Goal: Task Accomplishment & Management: Use online tool/utility

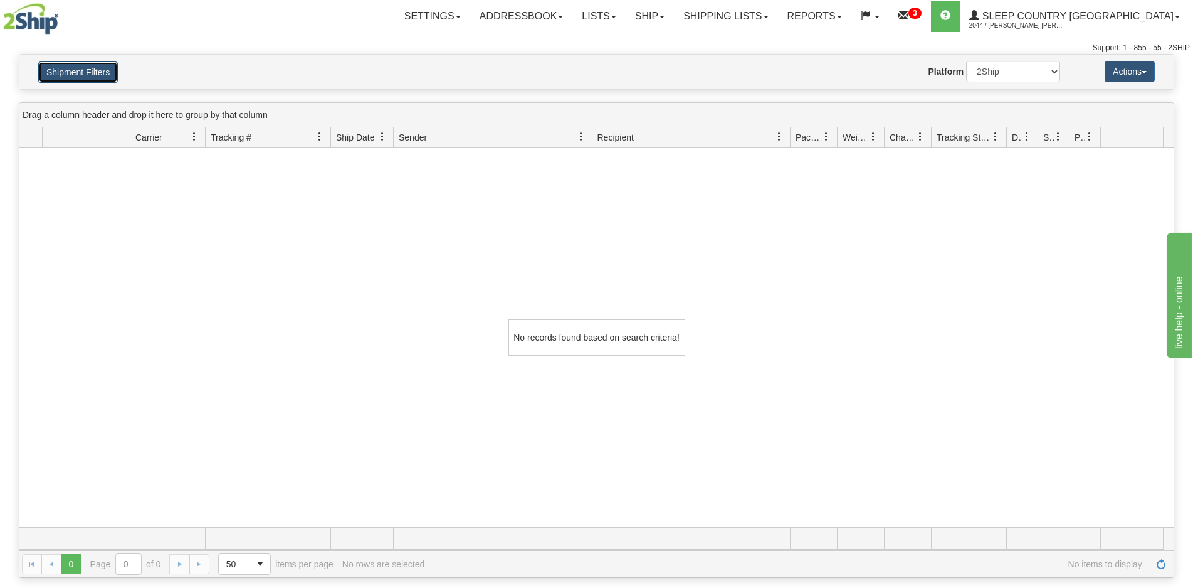
click at [102, 78] on button "Shipment Filters" at bounding box center [78, 71] width 80 height 21
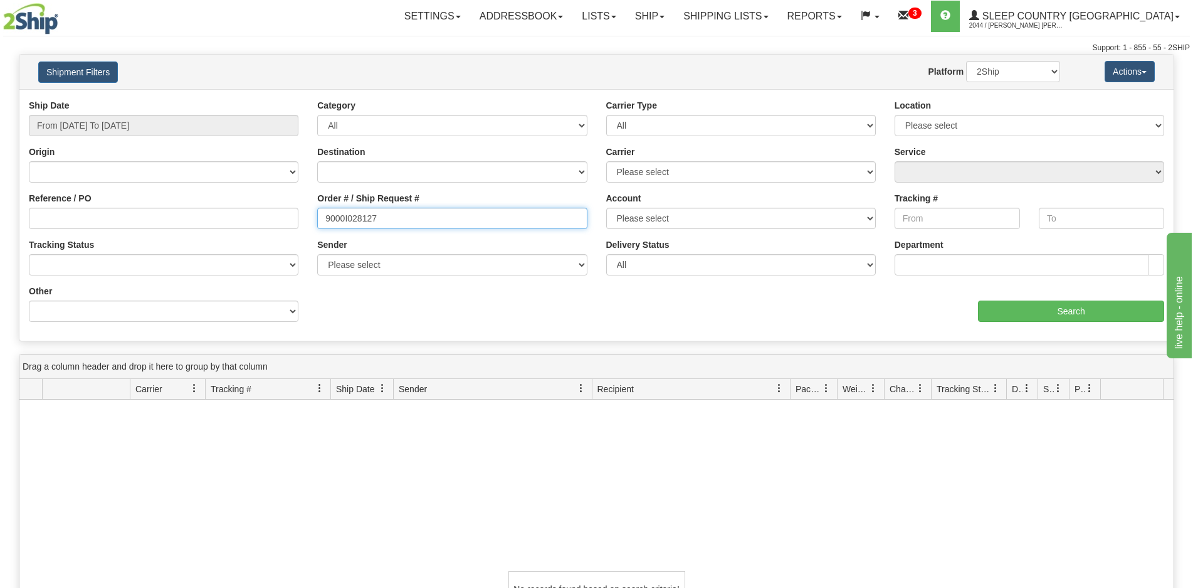
drag, startPoint x: 426, startPoint y: 223, endPoint x: 295, endPoint y: 220, distance: 131.1
click at [295, 99] on div "Reference / PO Order # / Ship Request # 9000I028127 Account Please select Canad…" at bounding box center [596, 99] width 1154 height 0
paste input "H954982"
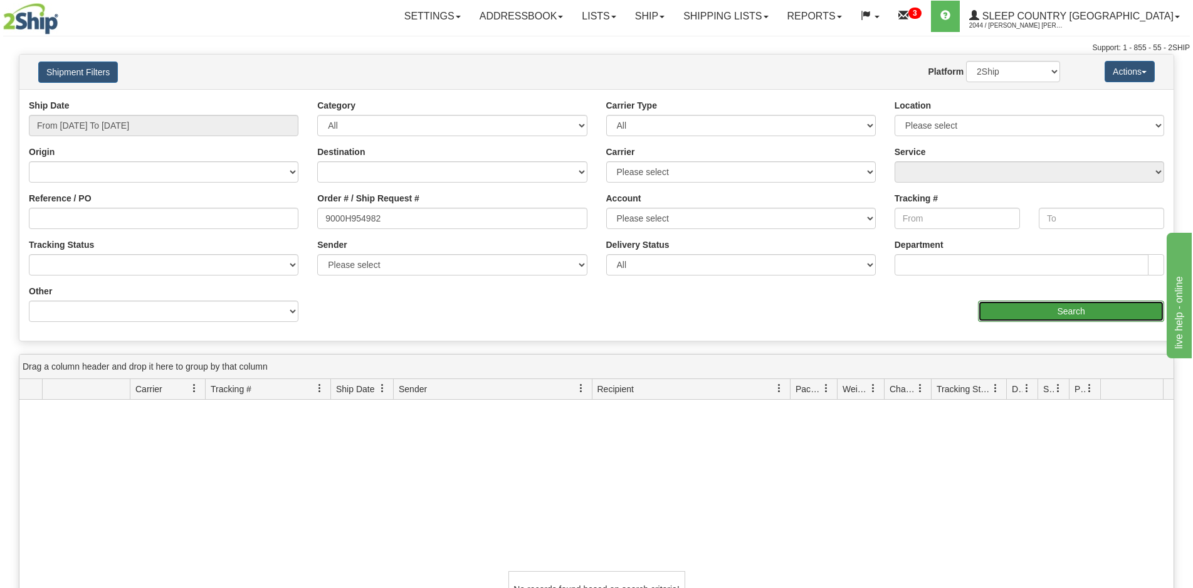
click at [1020, 317] on input "Search" at bounding box center [1071, 310] width 186 height 21
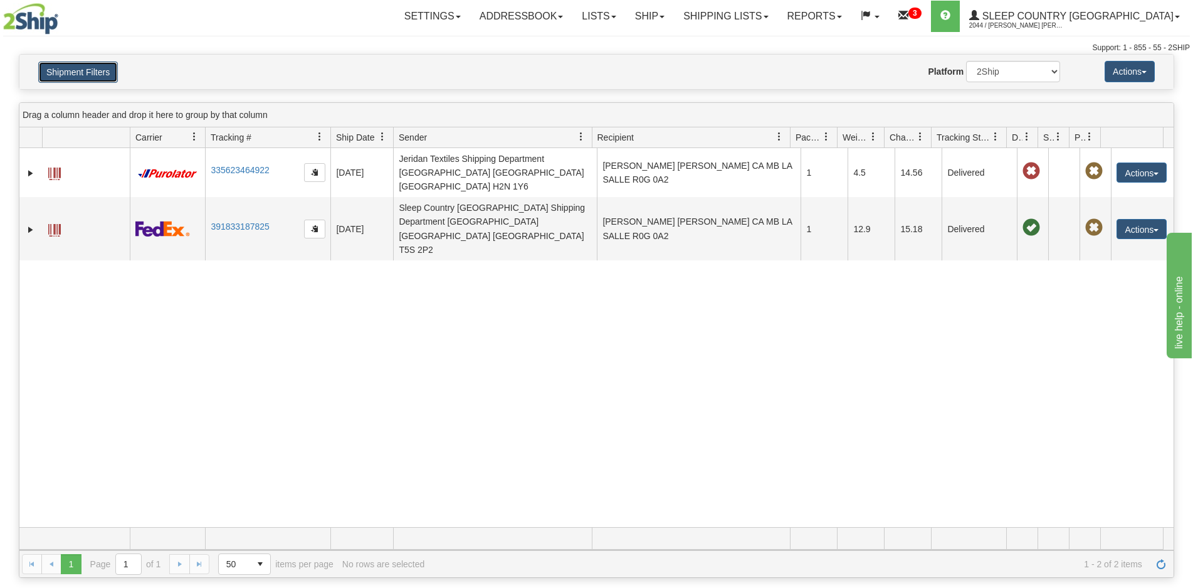
click at [69, 63] on button "Shipment Filters" at bounding box center [78, 71] width 80 height 21
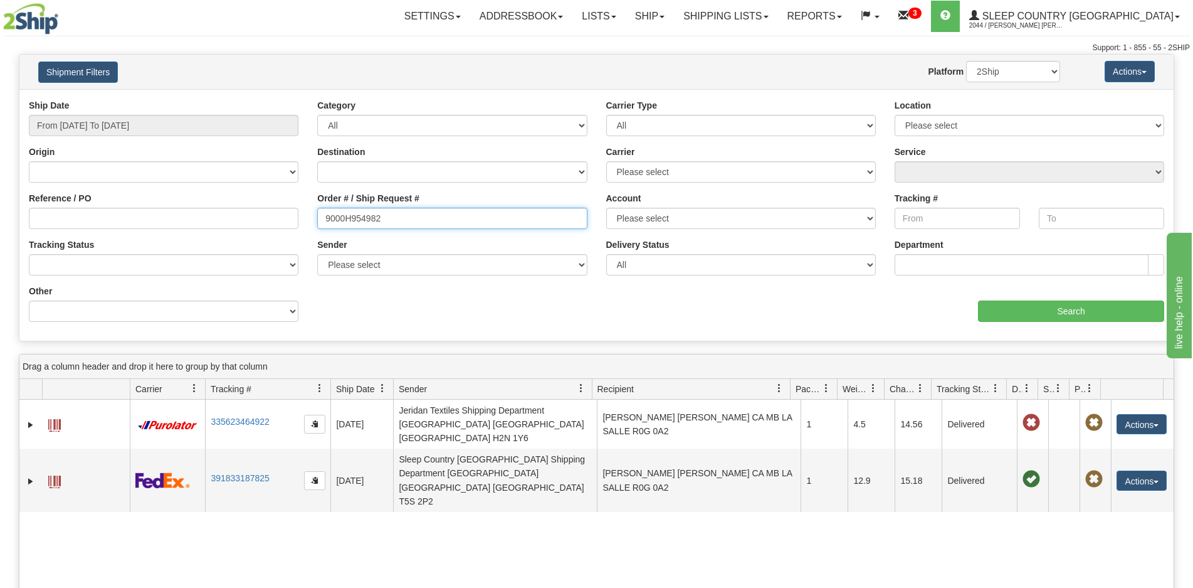
drag, startPoint x: 416, startPoint y: 217, endPoint x: 253, endPoint y: 210, distance: 162.6
click at [253, 99] on div "Reference / PO Order # / Ship Request # 9000H954982 Account Please select Canad…" at bounding box center [596, 99] width 1154 height 0
paste input "I034220"
type input "9000I034220"
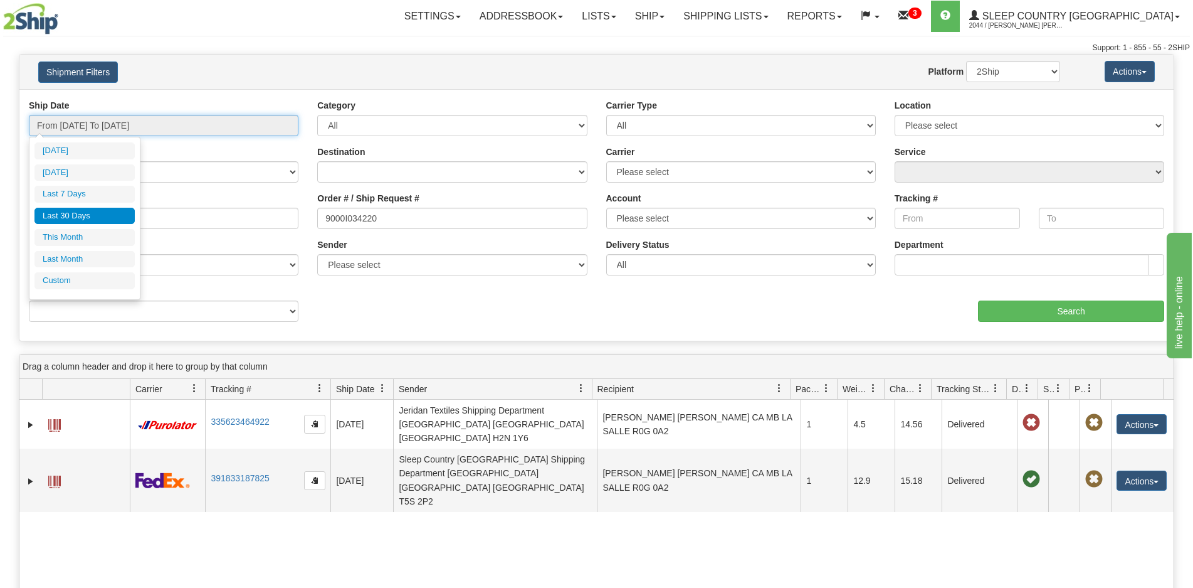
click at [115, 125] on input "From 07/30/2025 To 08/28/2025" at bounding box center [164, 125] width 270 height 21
click at [196, 86] on div "Shipment Filters Website Agent Nothing selected Client User Platform 2Ship Impo…" at bounding box center [596, 72] width 1154 height 34
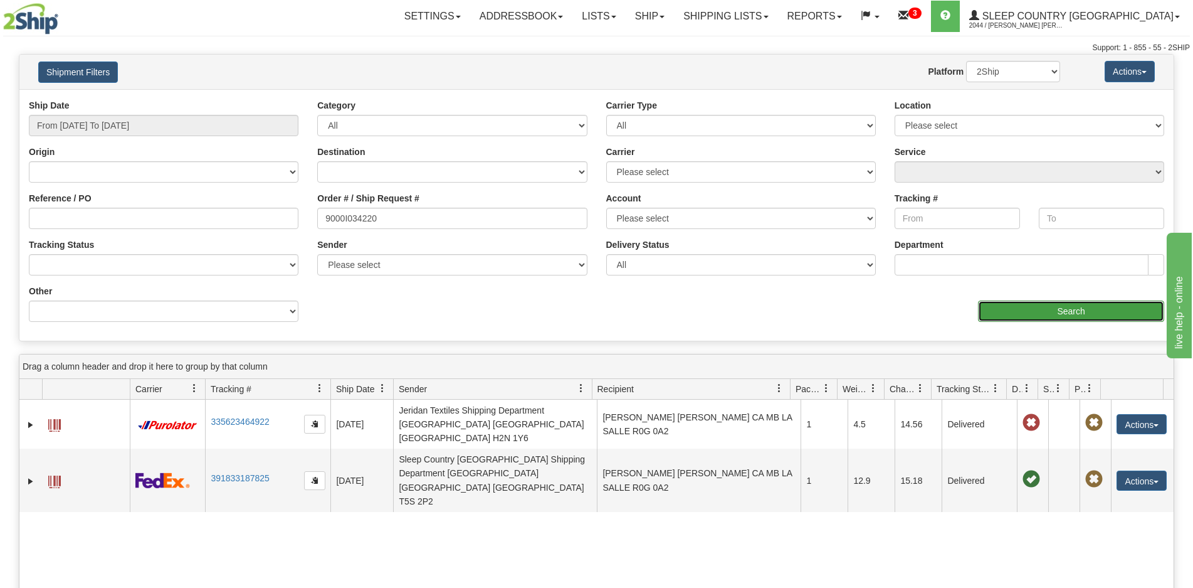
click at [1050, 310] on input "Search" at bounding box center [1071, 310] width 186 height 21
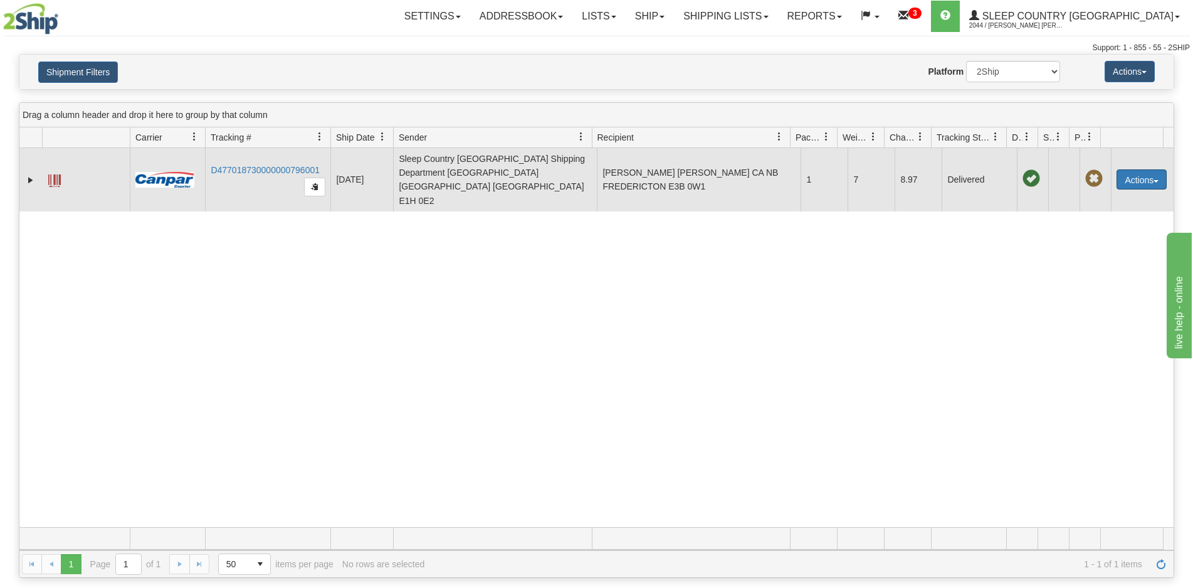
click at [1133, 169] on button "Actions" at bounding box center [1142, 179] width 50 height 20
click at [1098, 211] on link "Return" at bounding box center [1116, 219] width 100 height 16
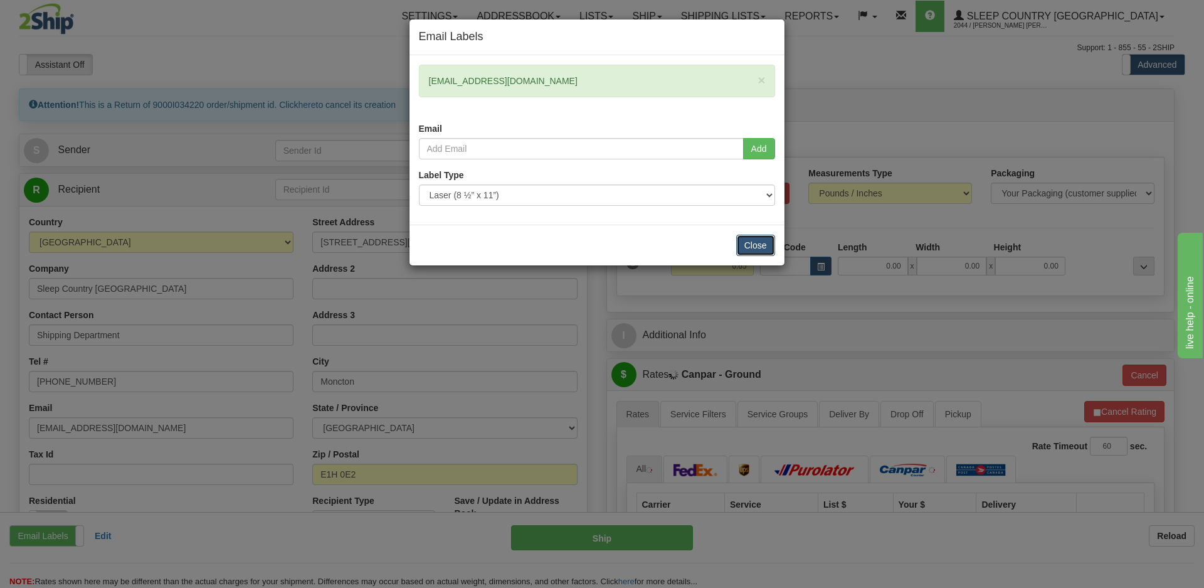
click at [763, 241] on button "Close" at bounding box center [755, 245] width 39 height 21
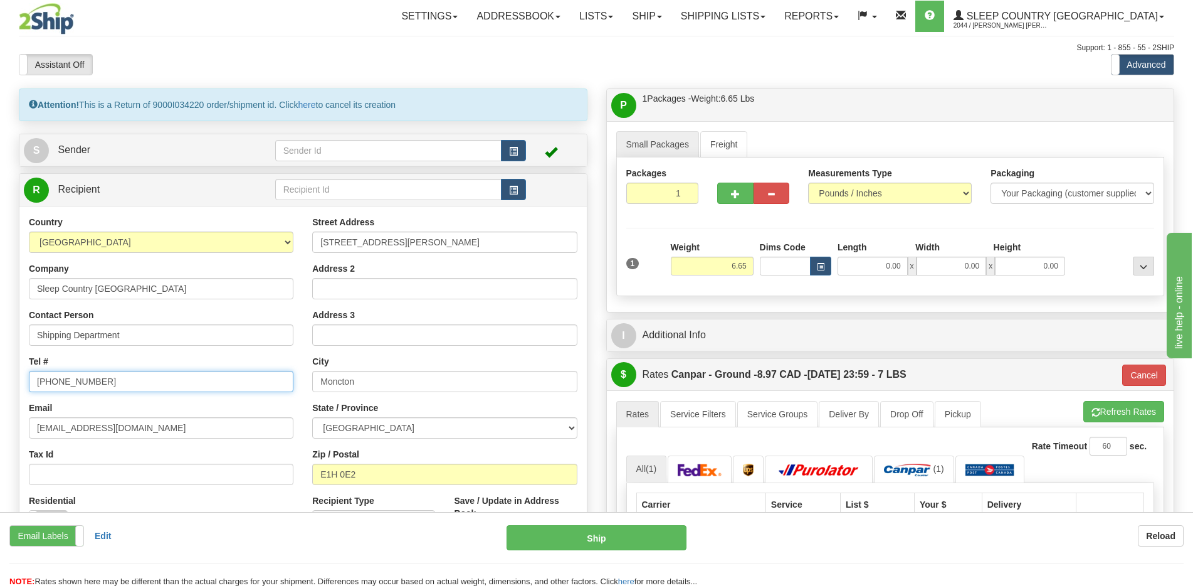
drag, startPoint x: 102, startPoint y: 378, endPoint x: -4, endPoint y: 387, distance: 106.3
click at [0, 387] on html "Training Course Close Toggle navigation Settings Shipping Preferences New Sende…" at bounding box center [596, 294] width 1193 height 588
type input "[PHONE_NUMBER]"
drag, startPoint x: 192, startPoint y: 428, endPoint x: -19, endPoint y: 432, distance: 210.8
click at [0, 432] on html "Training Course Close Toggle navigation Settings Shipping Preferences New Sende…" at bounding box center [596, 294] width 1193 height 588
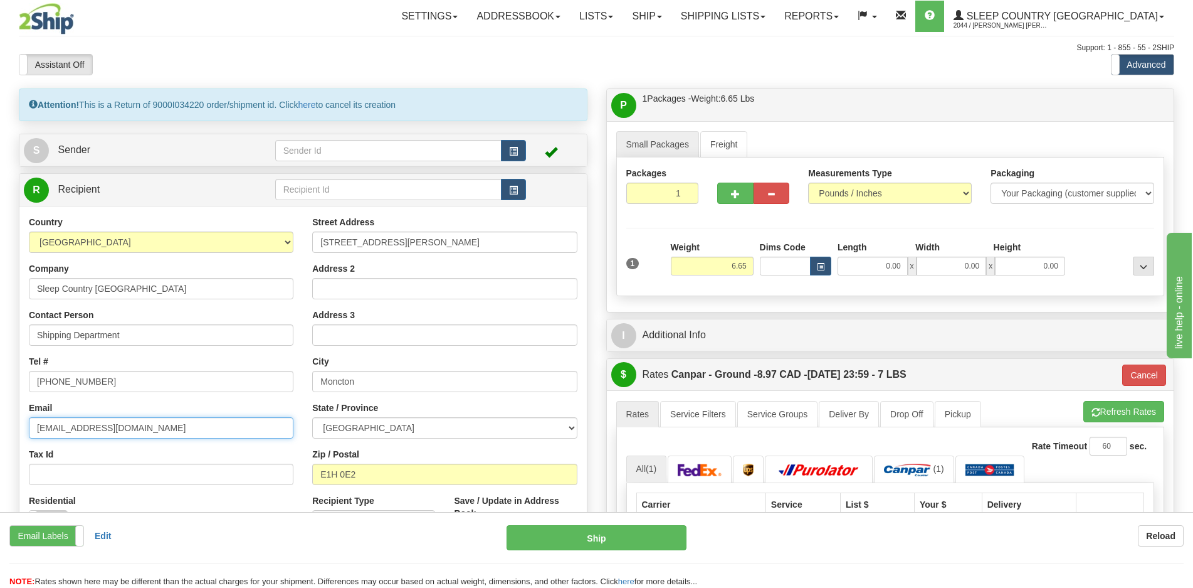
type input "[EMAIL_ADDRESS][DOMAIN_NAME]"
click at [600, 297] on div "P Packages / Skids 1 Packages - Weight: 6.65 Lbs 1 Skids - Weight: NaN Lbs Ship…" at bounding box center [891, 493] width 588 height 810
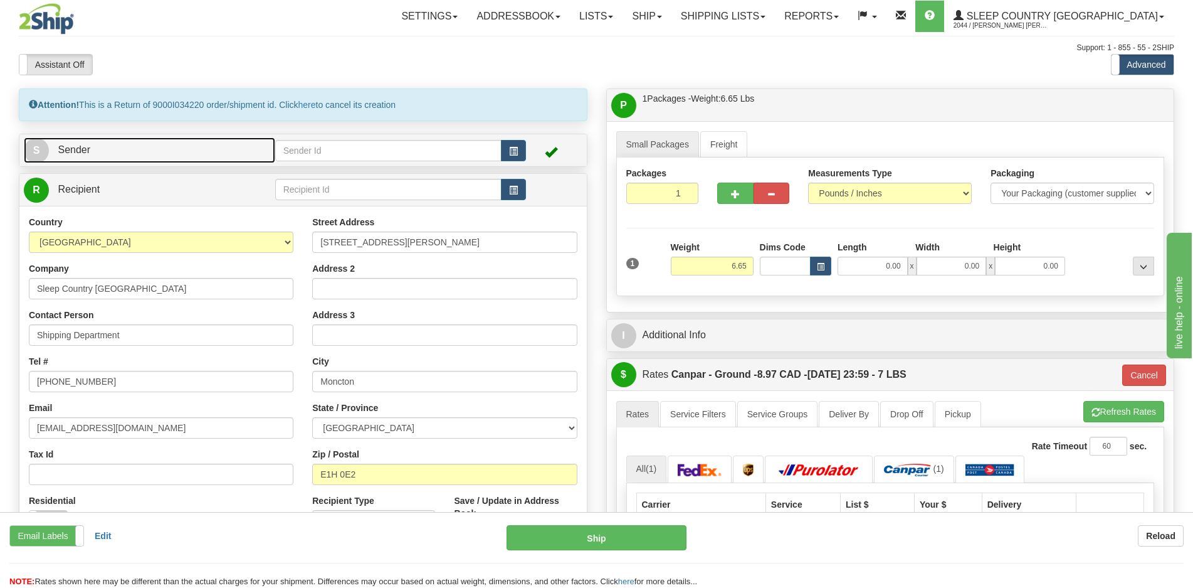
click at [195, 147] on link "S Sender" at bounding box center [149, 150] width 251 height 26
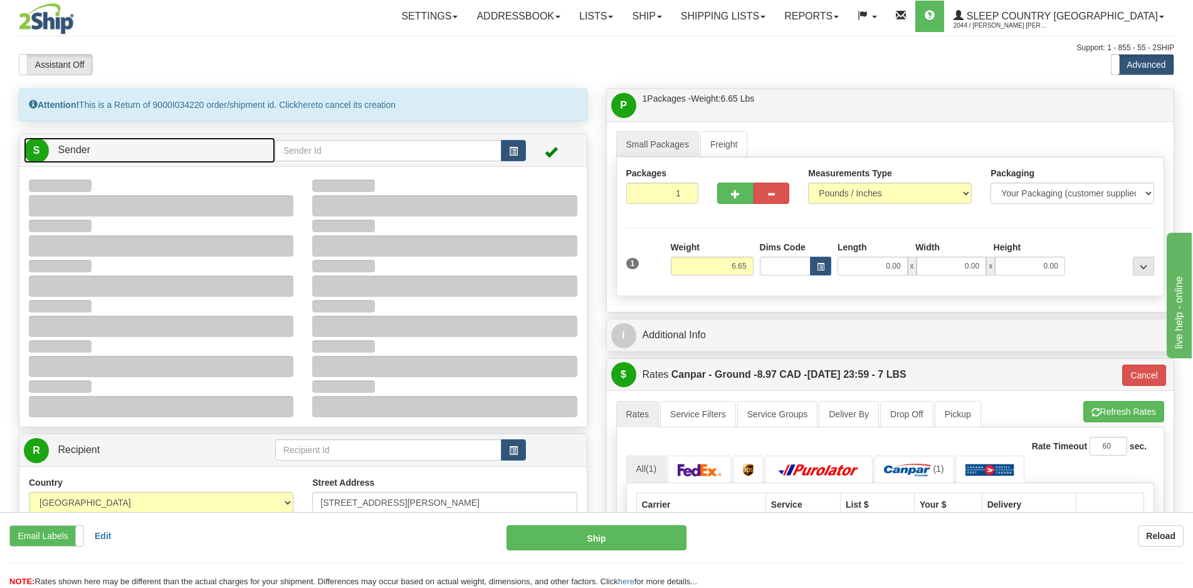
type input "12:14"
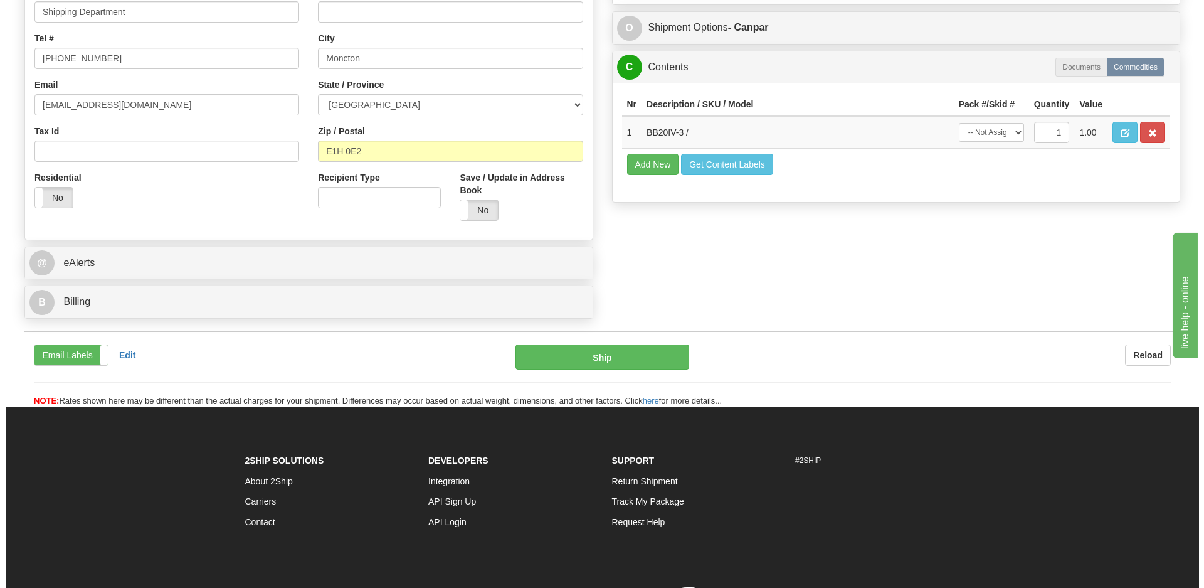
scroll to position [753, 0]
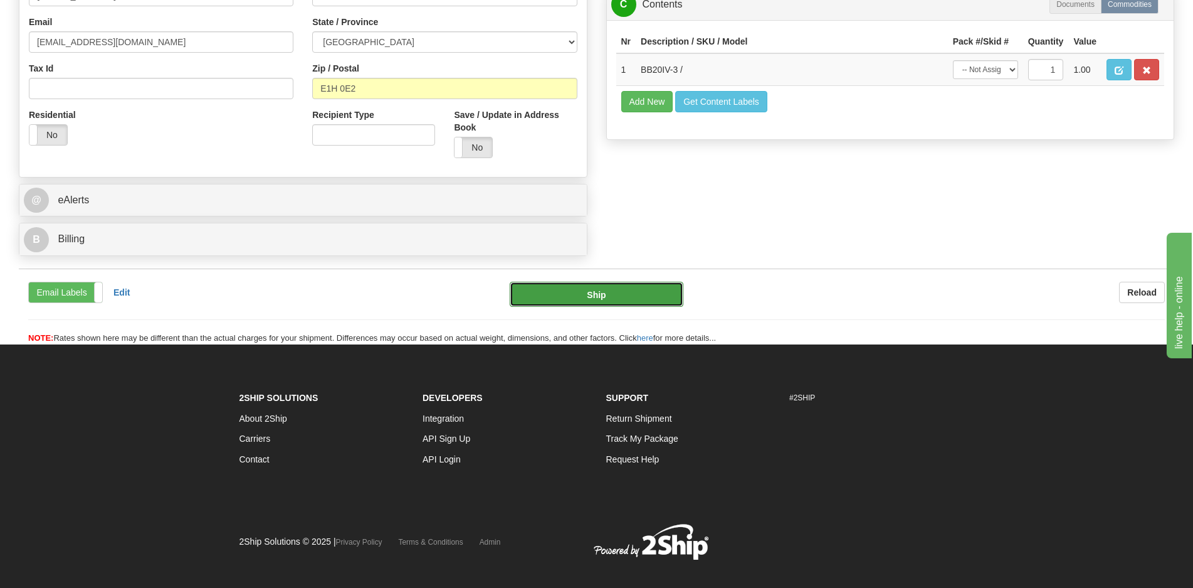
click at [584, 288] on button "Ship" at bounding box center [597, 294] width 174 height 25
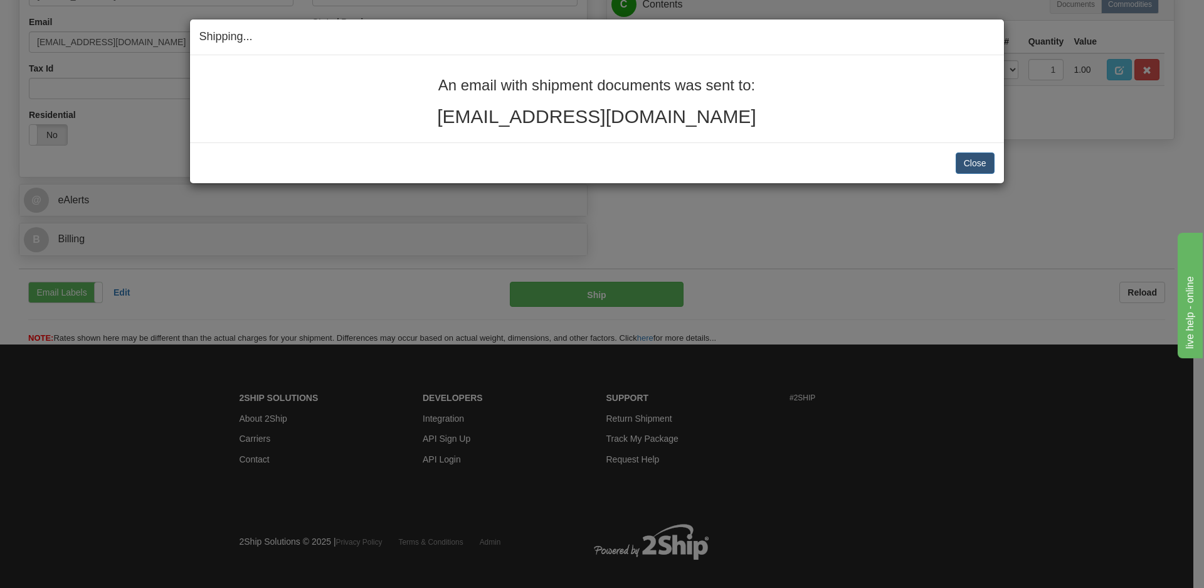
drag, startPoint x: 741, startPoint y: 117, endPoint x: 440, endPoint y: 78, distance: 304.1
click at [440, 78] on div "An email with shipment documents was sent to: [EMAIL_ADDRESS][DOMAIN_NAME]" at bounding box center [596, 102] width 795 height 50
copy div "An email with shipment documents was sent to: [EMAIL_ADDRESS][DOMAIN_NAME]"
click at [980, 165] on button "Close" at bounding box center [975, 162] width 39 height 21
